Goal: Information Seeking & Learning: Learn about a topic

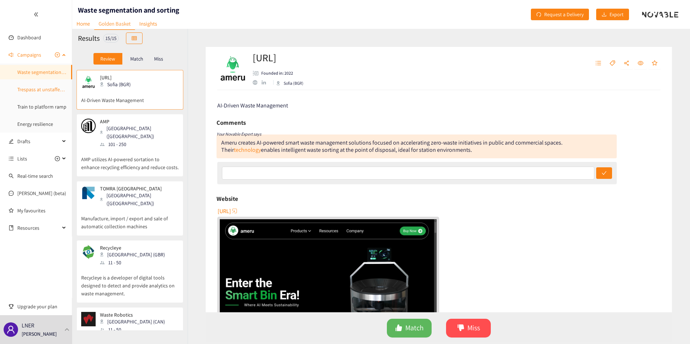
click at [30, 88] on link "Trespass at unstaffed stations" at bounding box center [49, 89] width 64 height 6
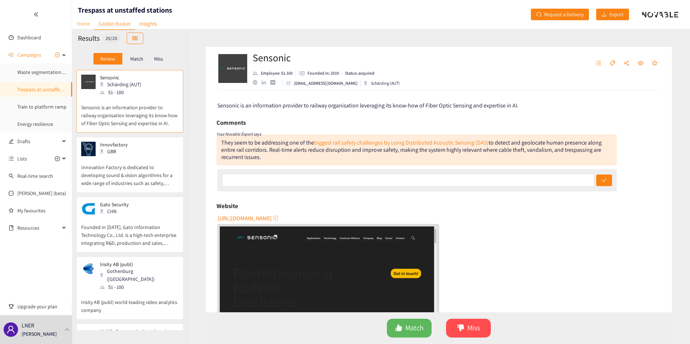
click at [86, 26] on link "Home" at bounding box center [83, 23] width 22 height 11
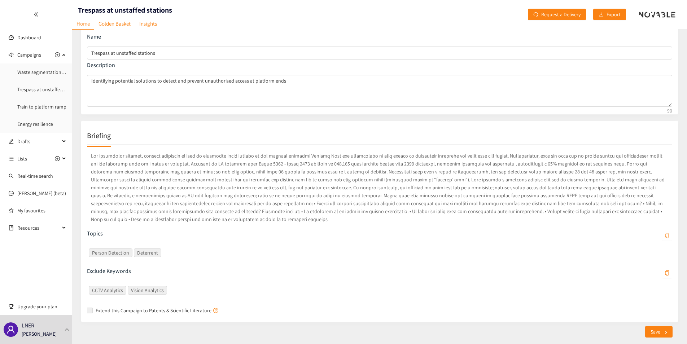
scroll to position [35, 0]
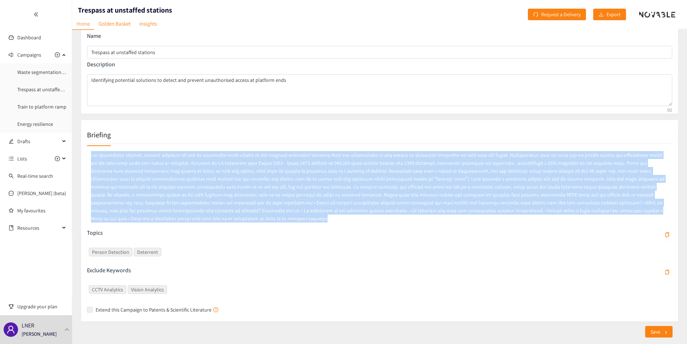
drag, startPoint x: 89, startPoint y: 156, endPoint x: 666, endPoint y: 213, distance: 579.5
click at [666, 213] on p at bounding box center [379, 187] width 585 height 74
click at [378, 226] on div "Topics Person Detection Deterrent Exclude Keywords CCTV Analytics Vision Analyt…" at bounding box center [379, 230] width 585 height 172
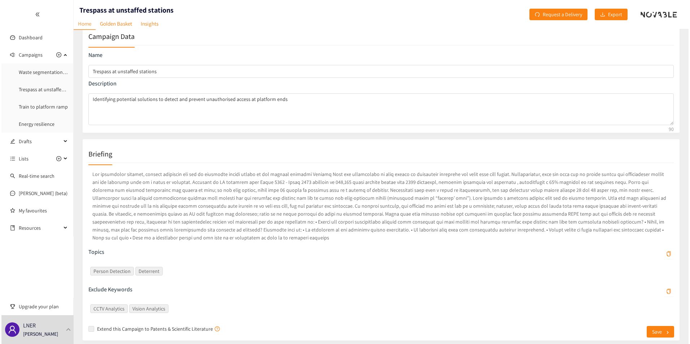
scroll to position [0, 0]
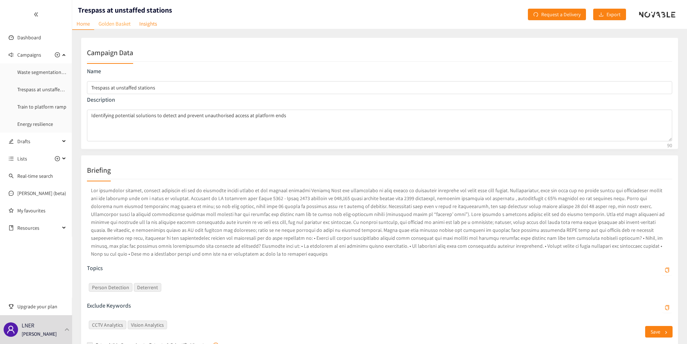
click at [108, 25] on link "Golden Basket" at bounding box center [114, 23] width 41 height 11
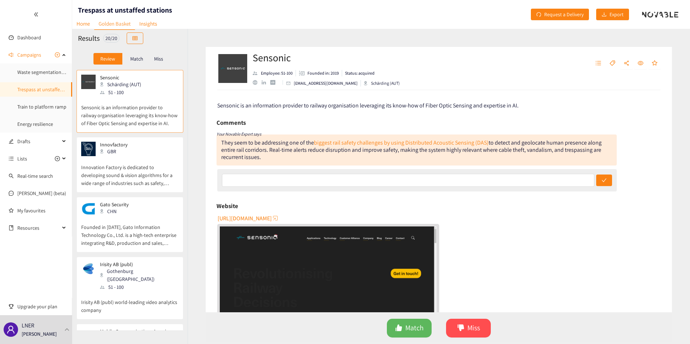
drag, startPoint x: 222, startPoint y: 143, endPoint x: 269, endPoint y: 159, distance: 49.4
click at [269, 159] on div "They seem to be addressing one of the biggest rail safety challenges by using D…" at bounding box center [417, 150] width 400 height 31
click at [269, 158] on div "They seem to be addressing one of the biggest rail safety challenges by using D…" at bounding box center [417, 150] width 400 height 31
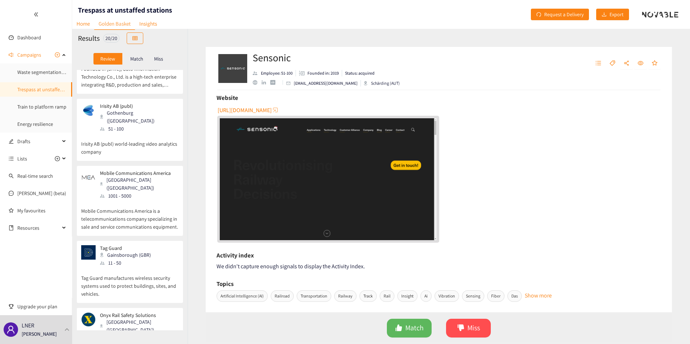
scroll to position [180, 0]
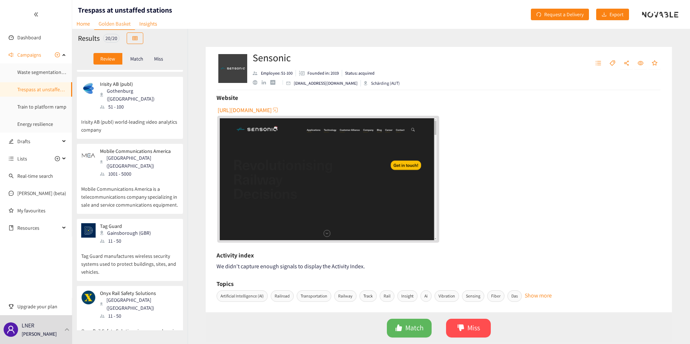
click at [117, 253] on p "Tag Guard manufactures wireless security systems used to protect buildings, sit…" at bounding box center [129, 260] width 97 height 31
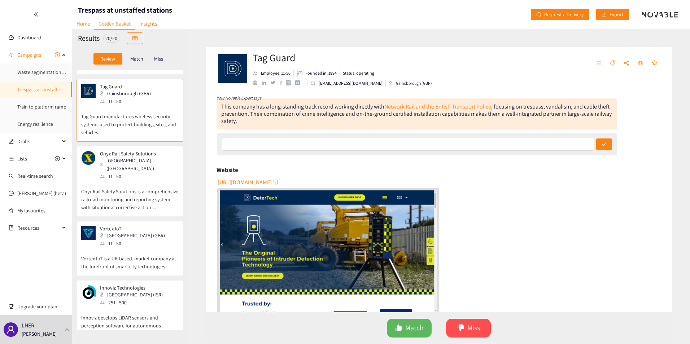
scroll to position [325, 0]
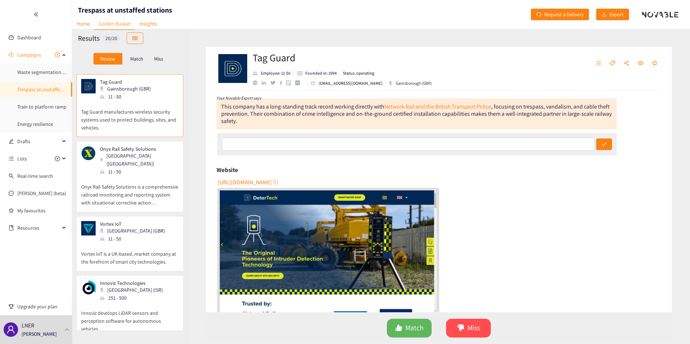
click at [123, 302] on p "Innoviz develops LiDAR sensors and perception software for autonomous vehicles." at bounding box center [129, 317] width 97 height 31
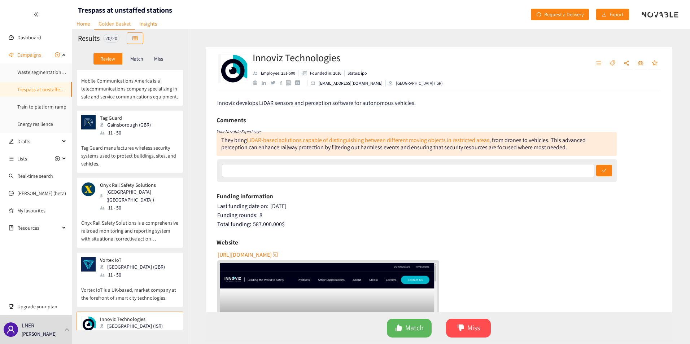
scroll to position [0, 0]
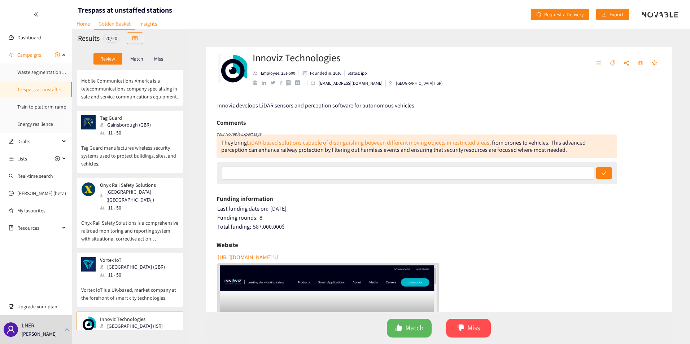
click at [478, 225] on div "Total funding: 587.000.000 $" at bounding box center [439, 226] width 444 height 7
click at [39, 105] on link "Train to platform ramp" at bounding box center [41, 107] width 49 height 6
